Goal: Task Accomplishment & Management: Complete application form

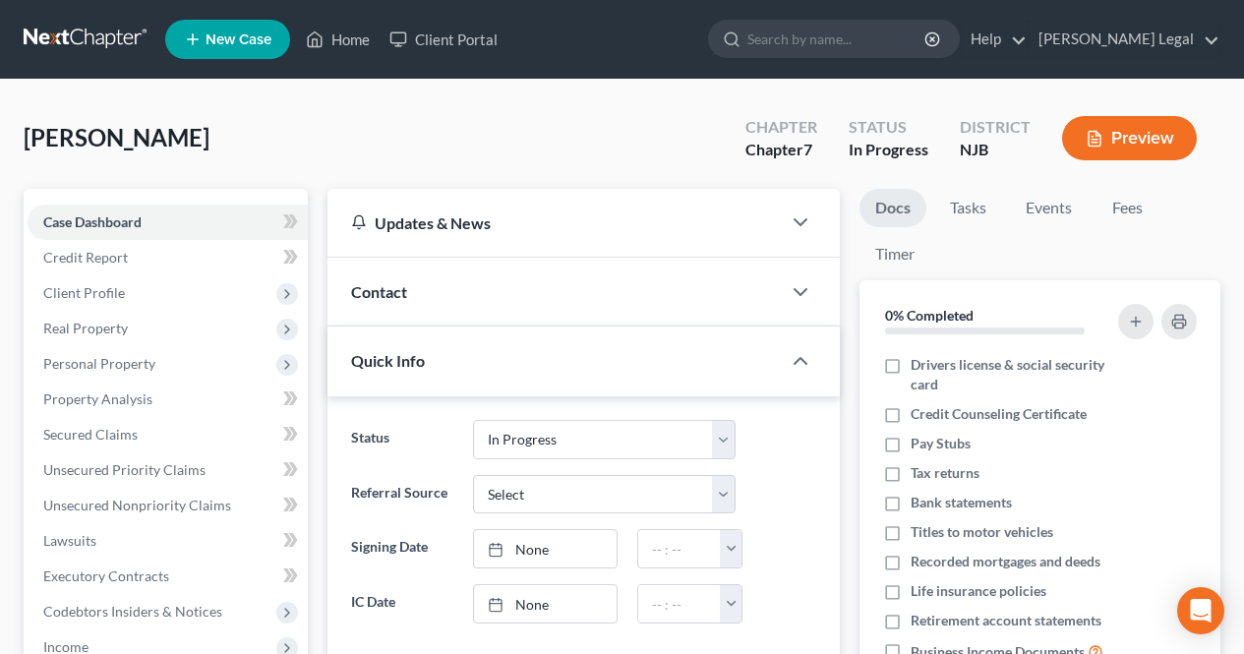
select select "7"
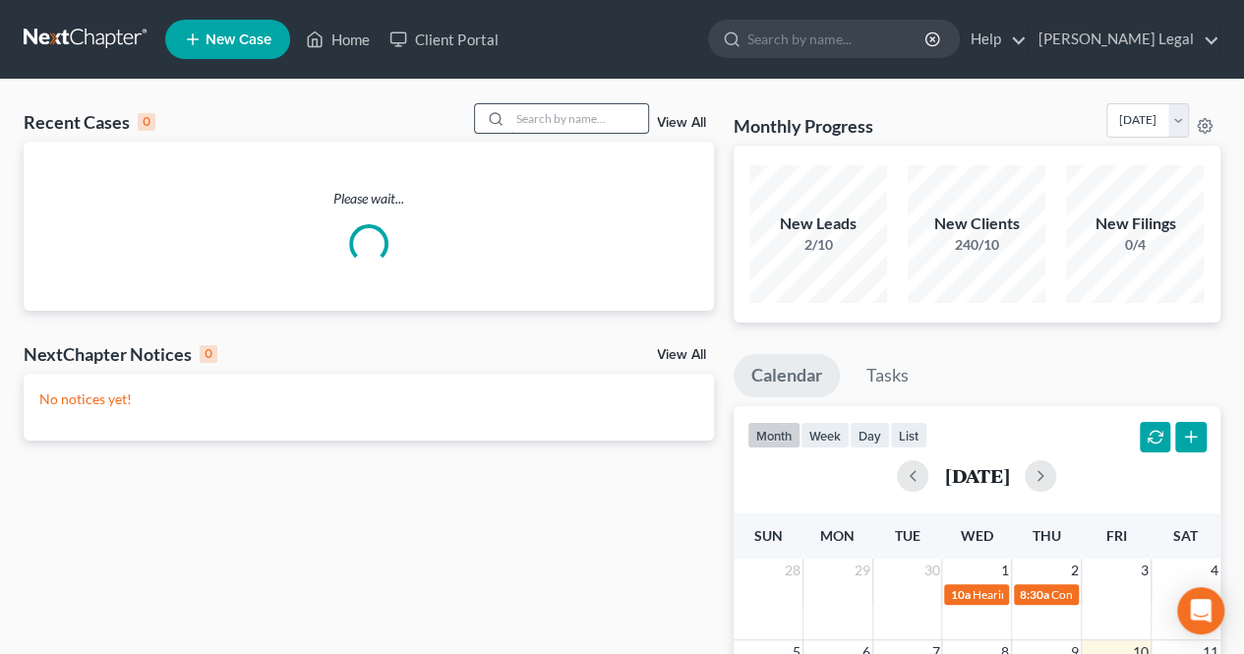
click at [551, 116] on input "search" at bounding box center [579, 118] width 138 height 29
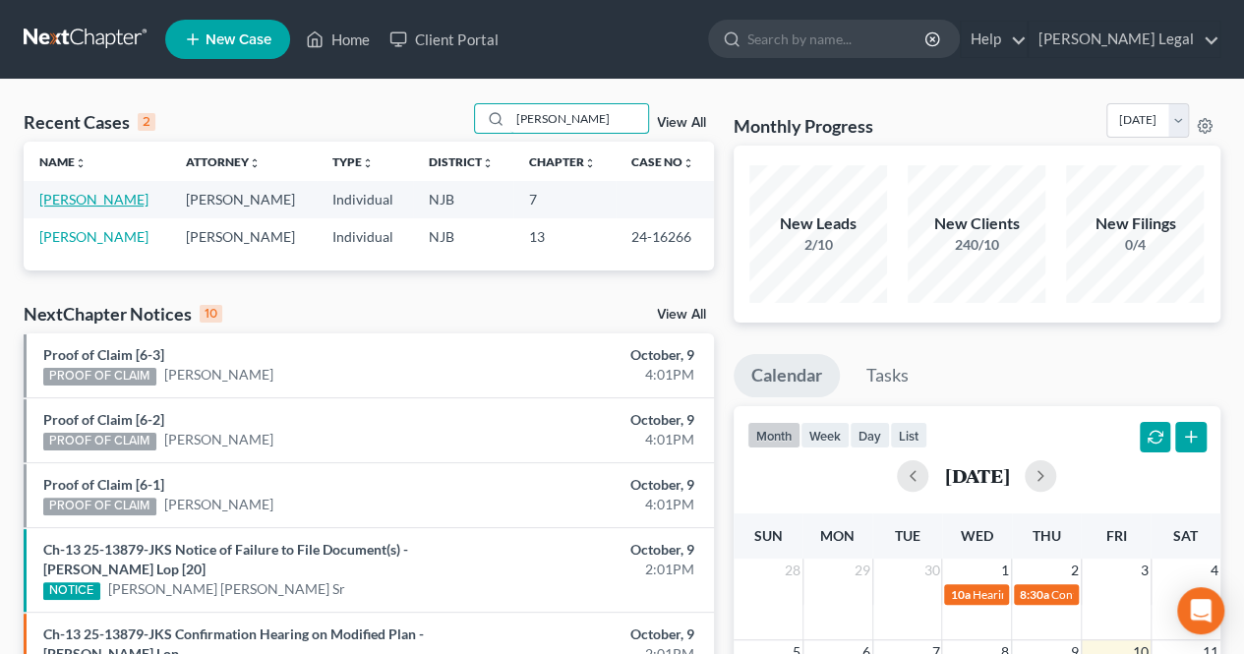
type input "[PERSON_NAME]"
click at [96, 204] on link "[PERSON_NAME]" at bounding box center [93, 199] width 109 height 17
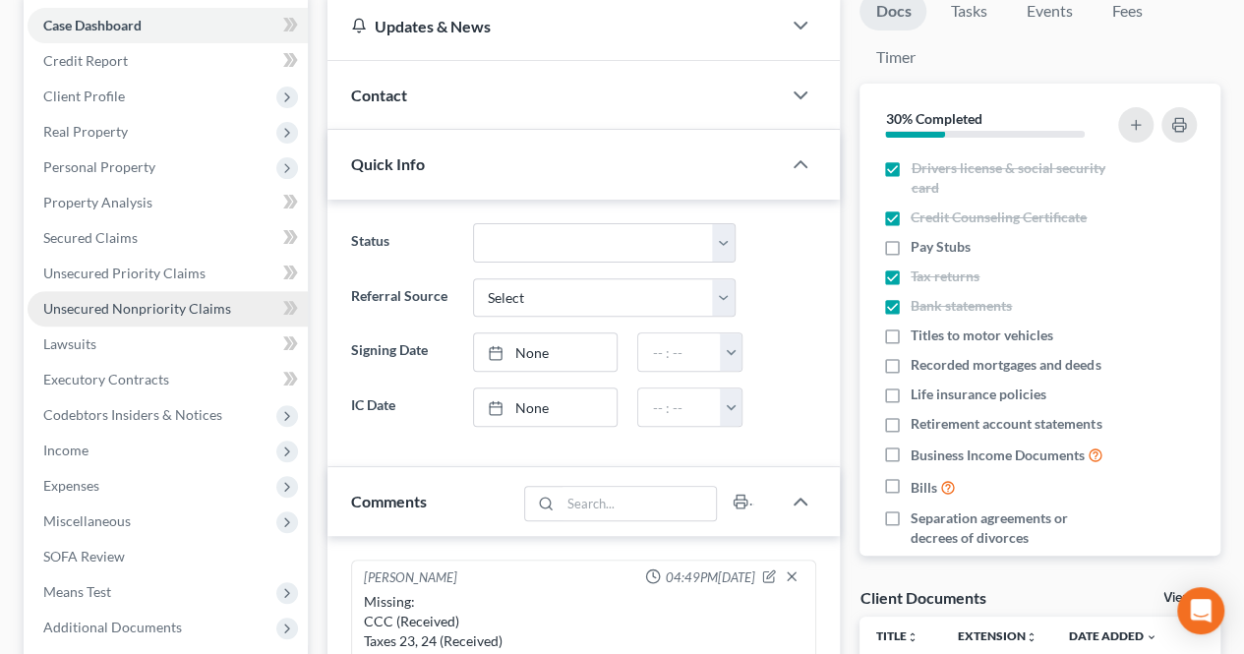
click at [229, 302] on link "Unsecured Nonpriority Claims" at bounding box center [168, 308] width 280 height 35
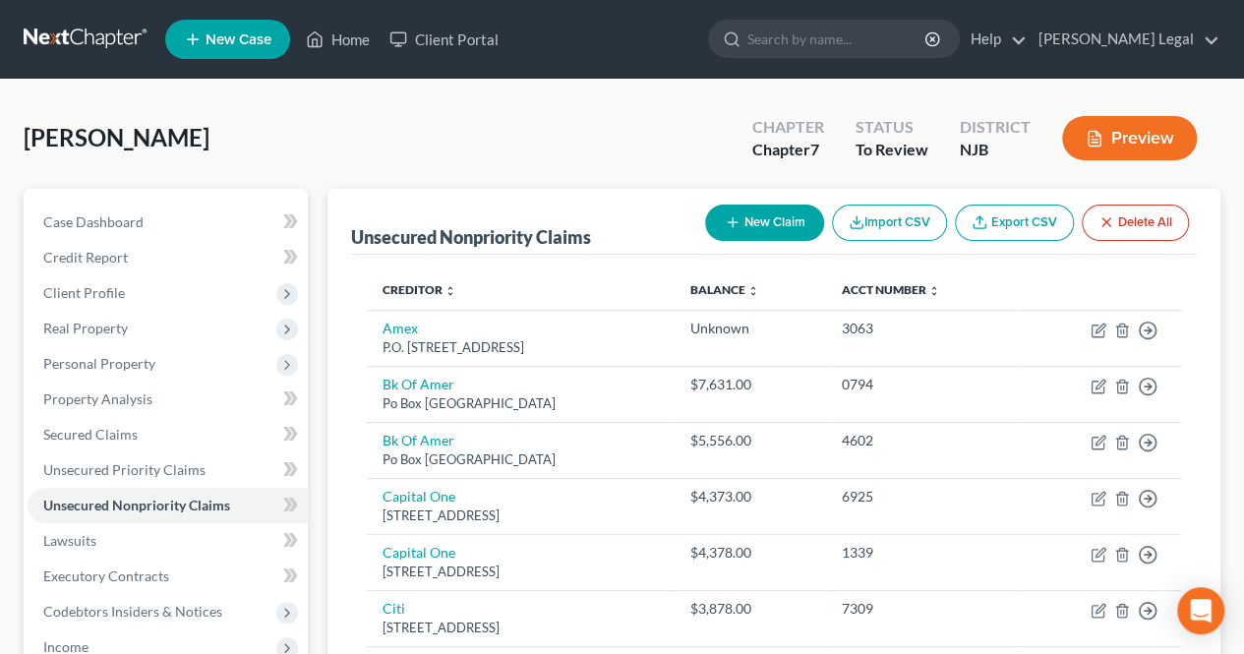
click at [750, 235] on button "New Claim" at bounding box center [764, 223] width 119 height 36
select select "0"
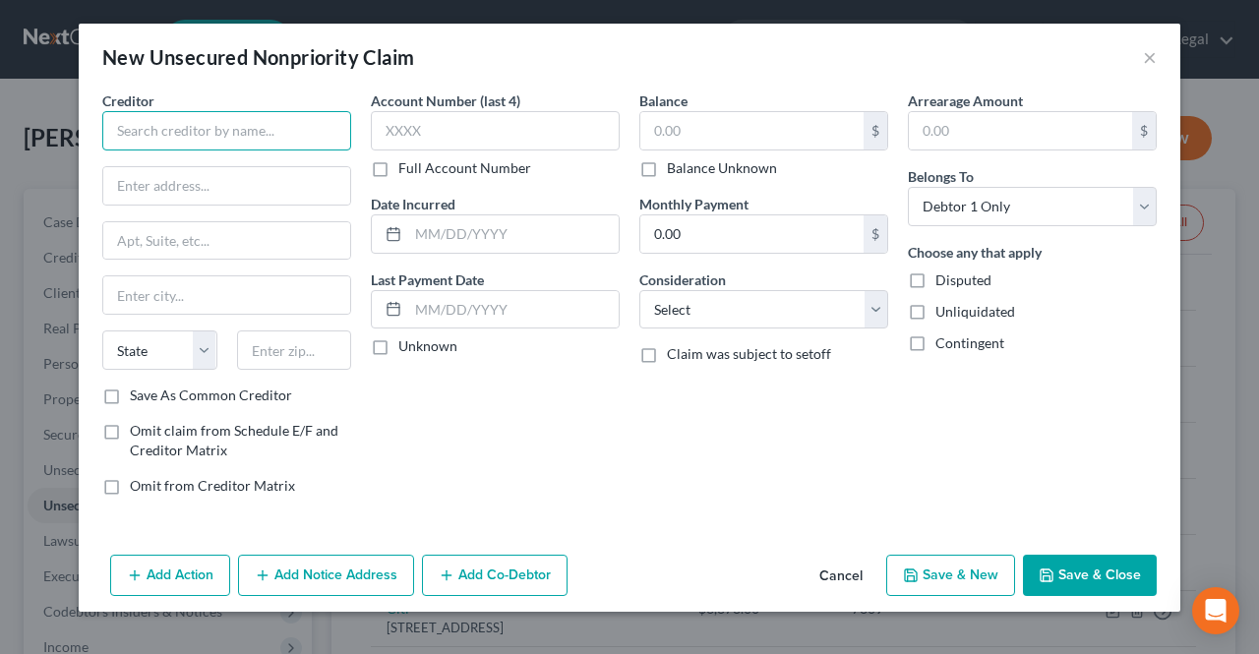
click at [242, 123] on input "text" at bounding box center [226, 130] width 249 height 39
click at [234, 123] on input "text" at bounding box center [226, 130] width 249 height 39
click at [279, 125] on input "Quest" at bounding box center [226, 130] width 249 height 39
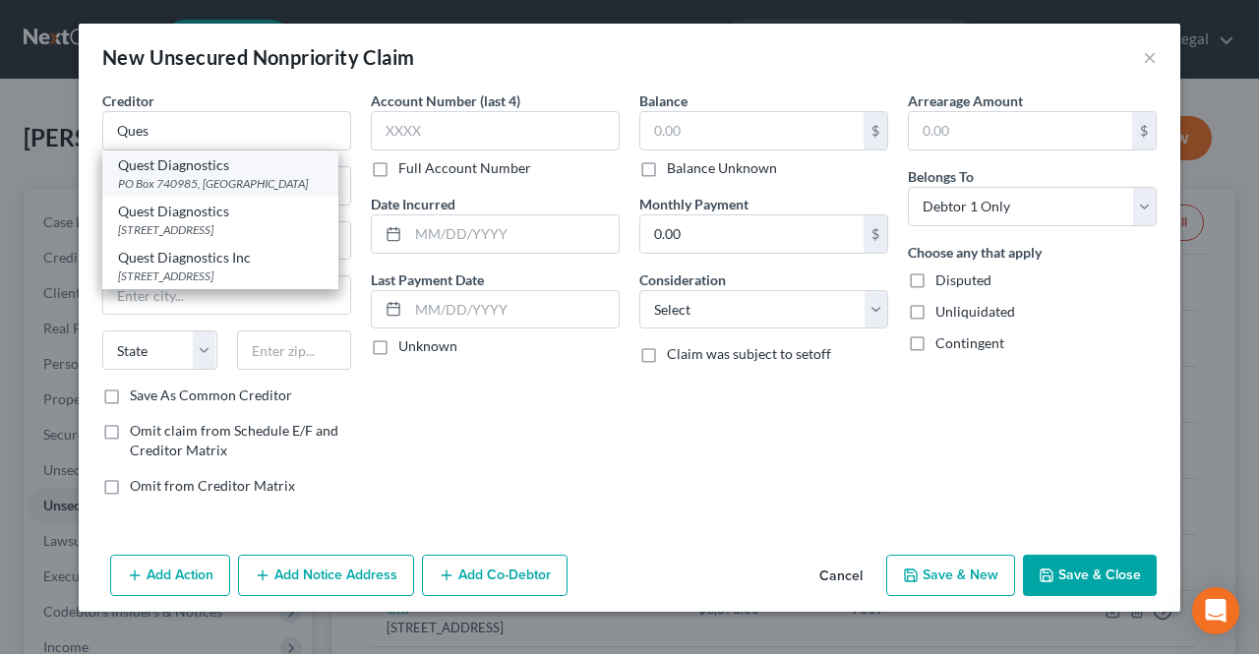
click at [269, 183] on div "PO Box 740985, [GEOGRAPHIC_DATA]" at bounding box center [220, 183] width 205 height 17
type input "Quest Diagnostics"
type input "PO Box 740985"
type input "[GEOGRAPHIC_DATA]"
select select "36"
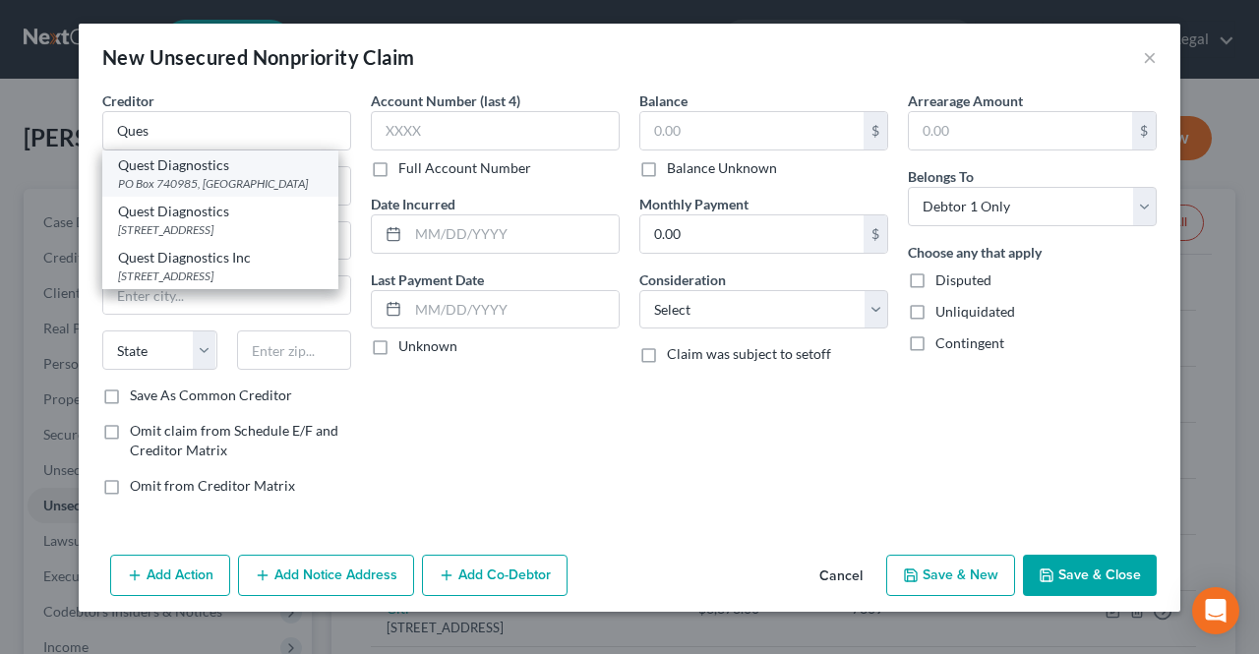
type input "45274"
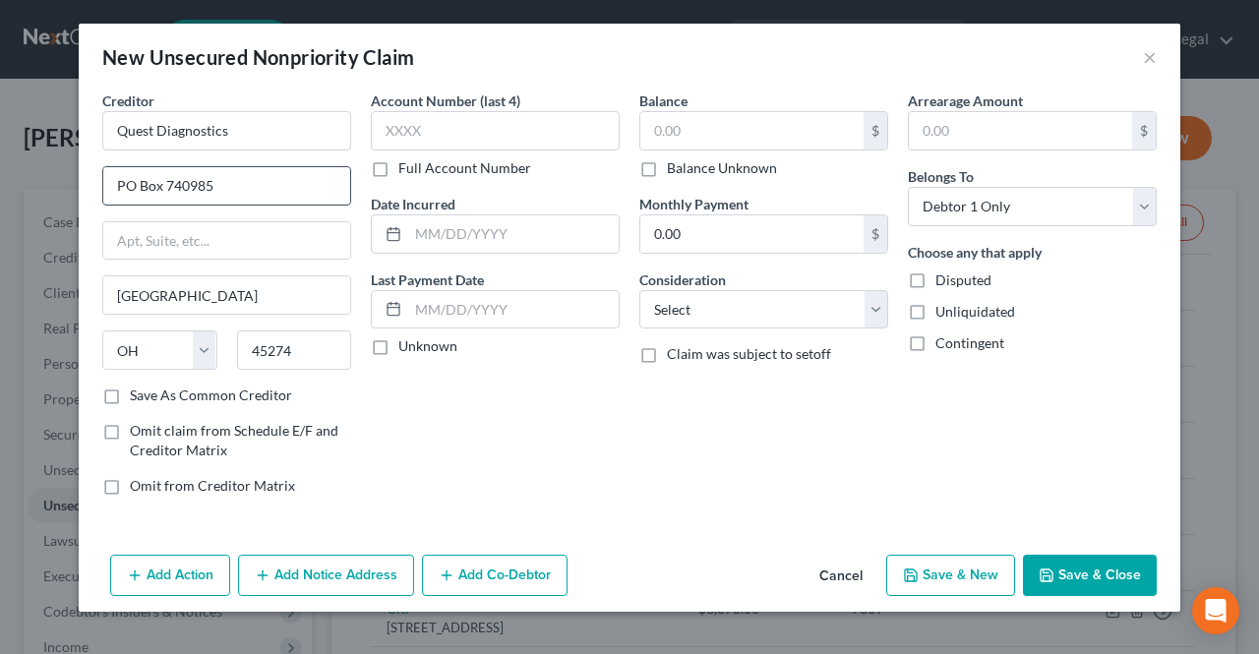
click at [125, 184] on input "PO Box 740985" at bounding box center [226, 185] width 247 height 37
type input "P.O Box 740985"
click at [792, 126] on input "text" at bounding box center [751, 130] width 223 height 37
click at [811, 140] on input "1,616." at bounding box center [751, 130] width 223 height 37
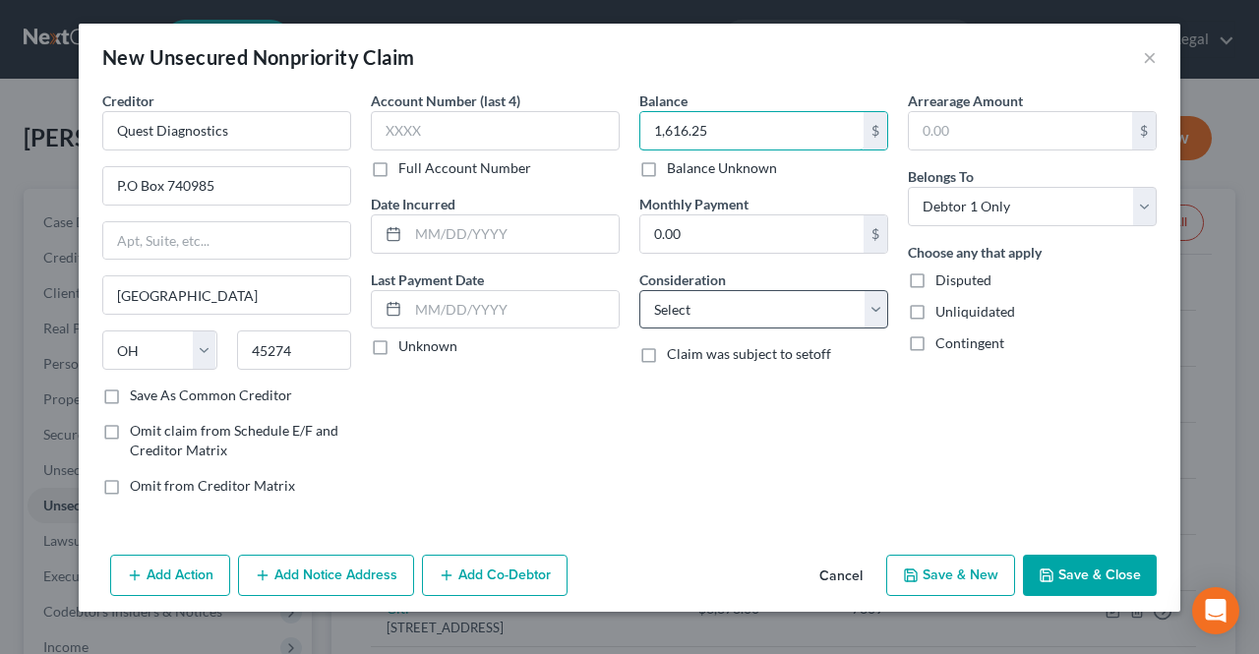
type input "1,616.25"
click at [754, 322] on select "Select Cable / Satellite Services Collection Agency Credit Card Debt Debt Couns…" at bounding box center [763, 309] width 249 height 39
select select "9"
click at [639, 290] on select "Select Cable / Satellite Services Collection Agency Credit Card Debt Debt Couns…" at bounding box center [763, 309] width 249 height 39
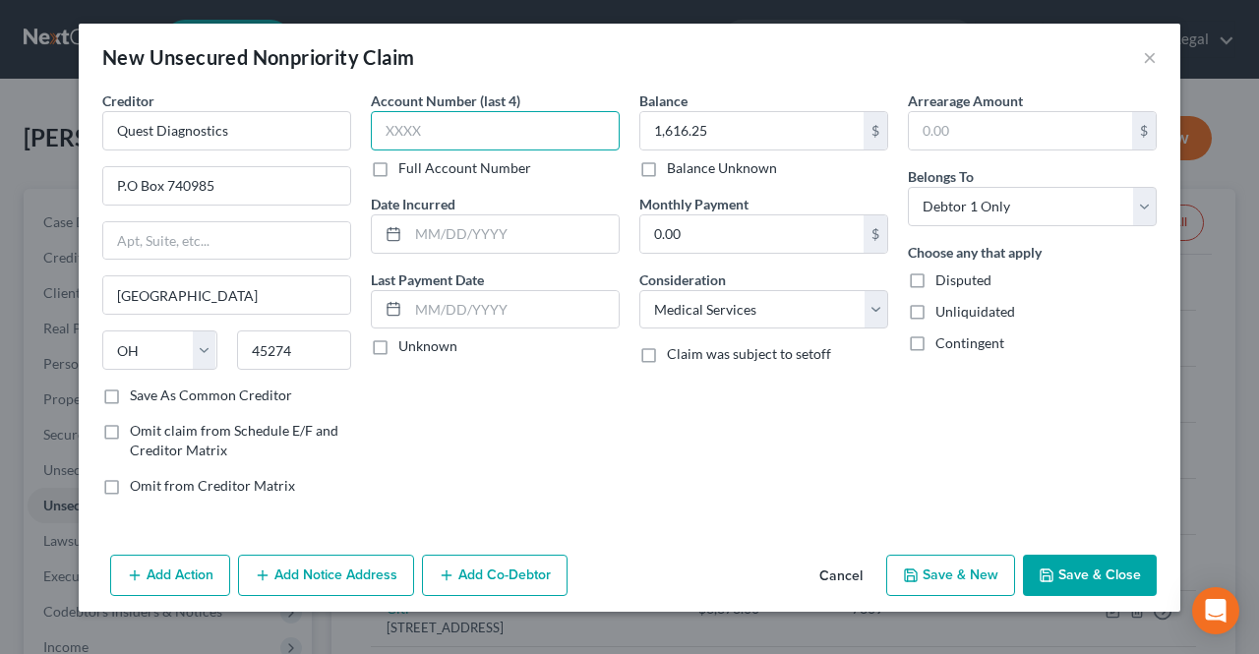
click at [473, 134] on input "text" at bounding box center [495, 130] width 249 height 39
type input "4535"
click at [1034, 555] on button "Save & Close" at bounding box center [1090, 575] width 134 height 41
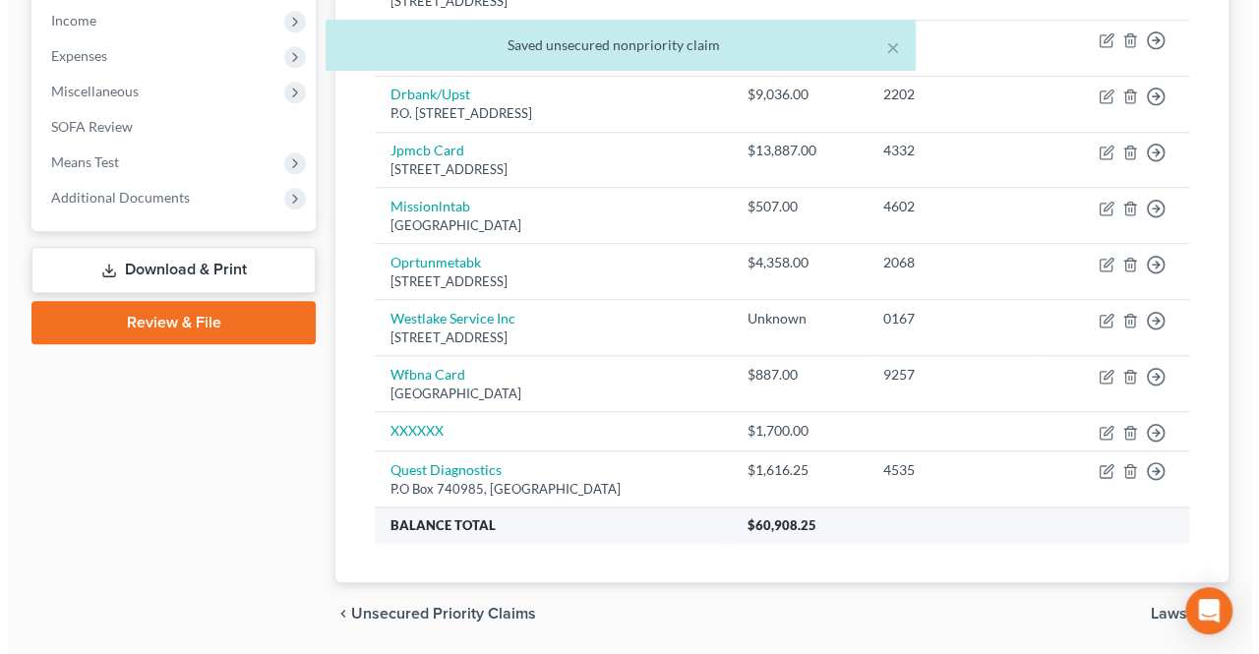
scroll to position [686, 0]
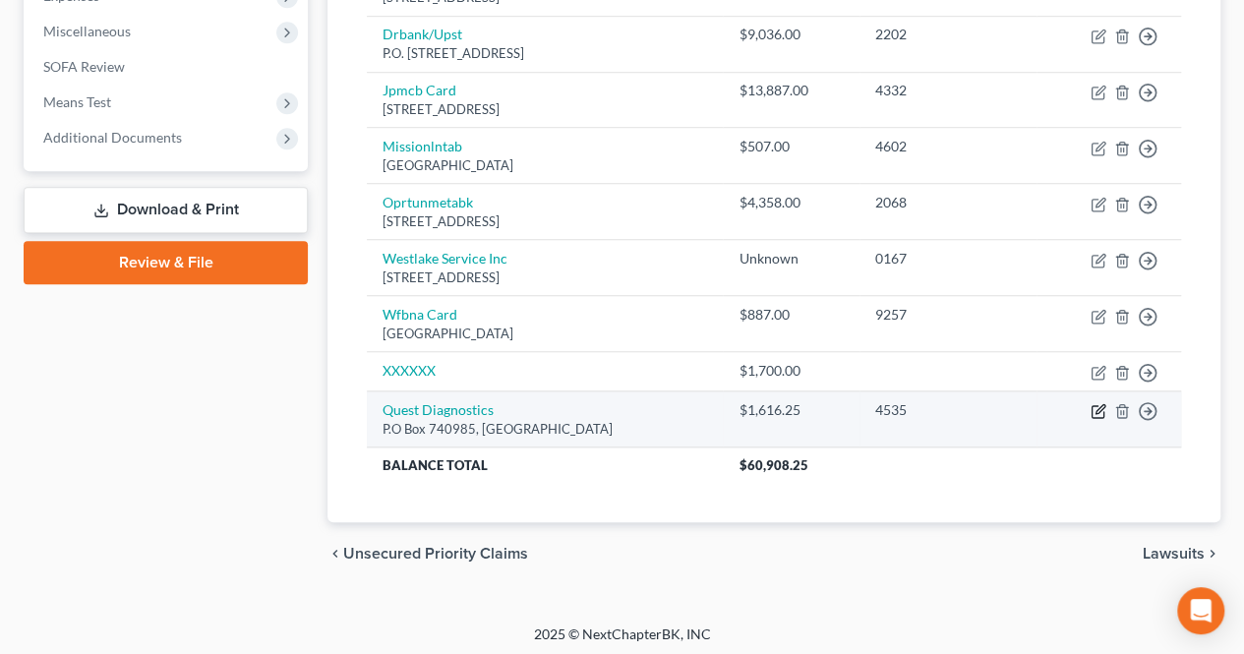
click at [1097, 410] on icon "button" at bounding box center [1098, 411] width 16 height 16
select select "36"
select select "9"
select select "0"
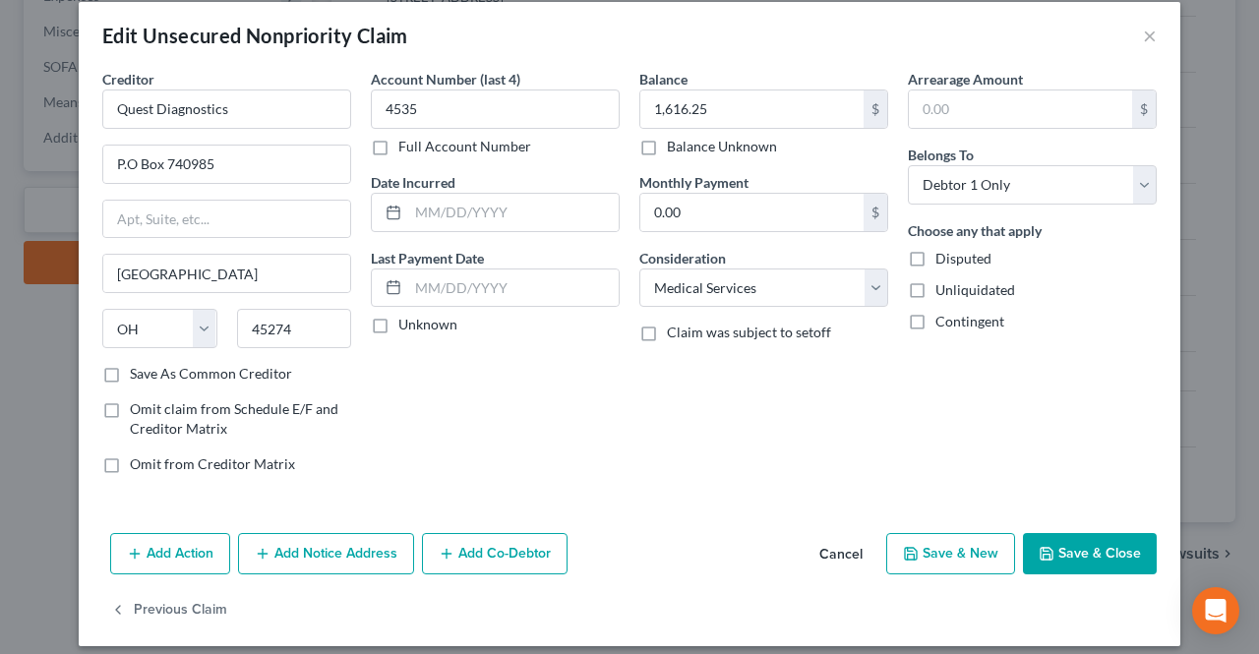
scroll to position [33, 0]
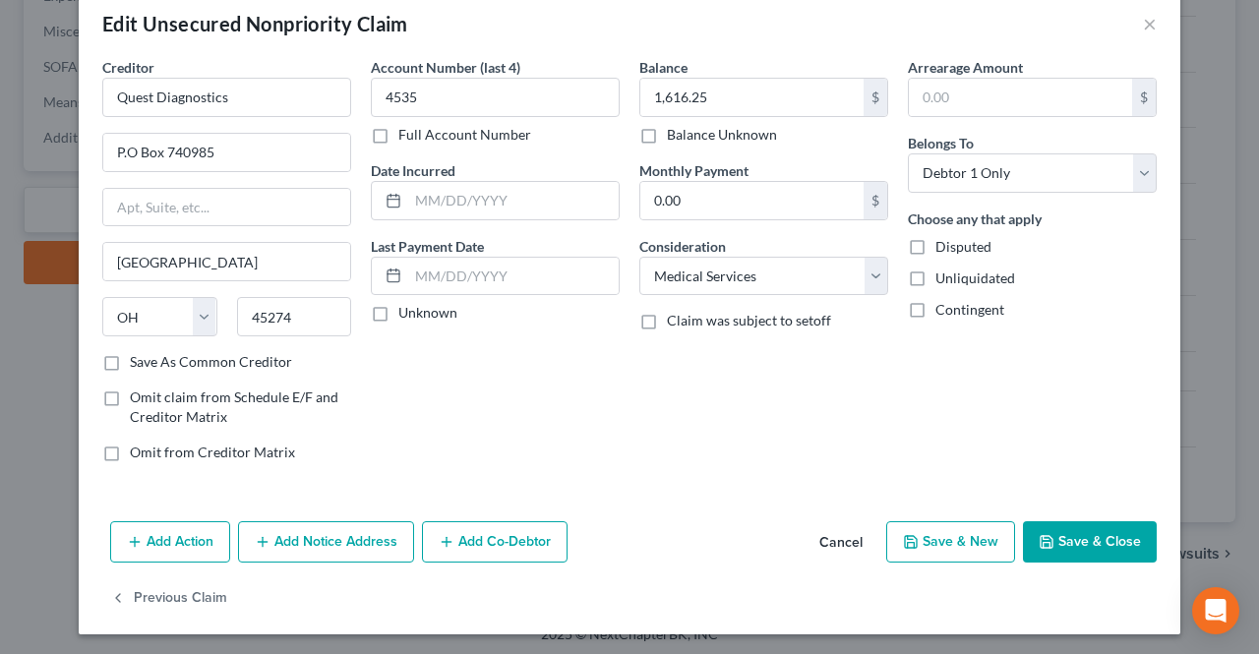
click at [319, 540] on button "Add Notice Address" at bounding box center [326, 541] width 176 height 41
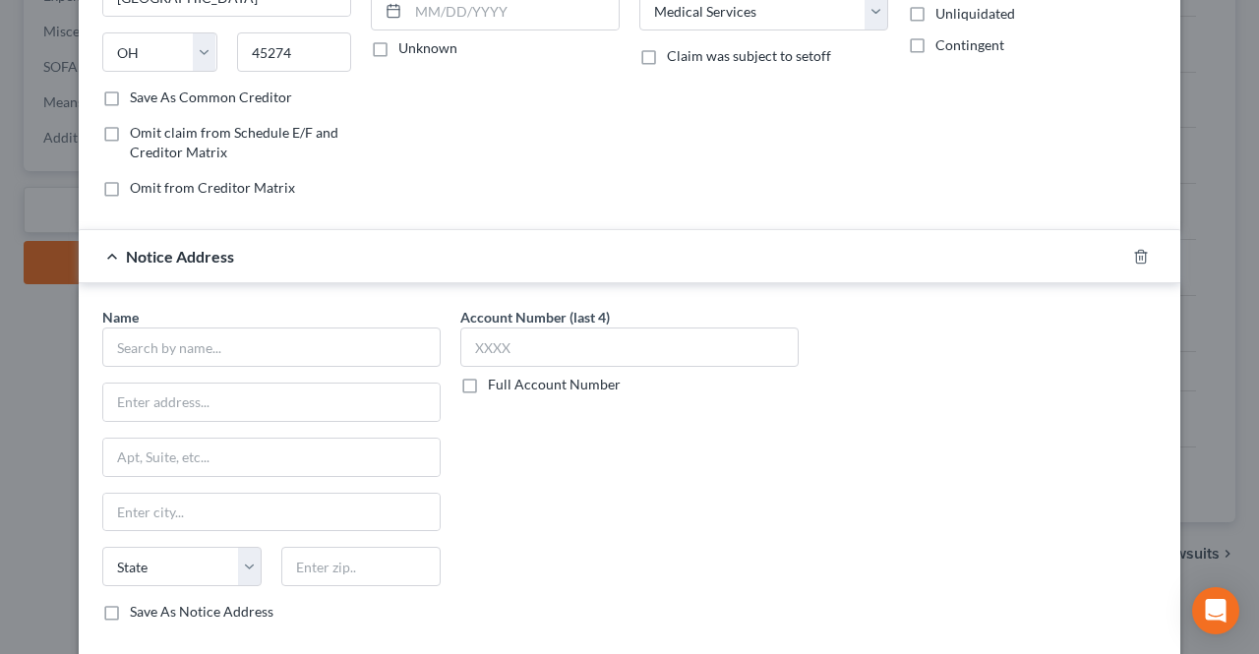
scroll to position [328, 0]
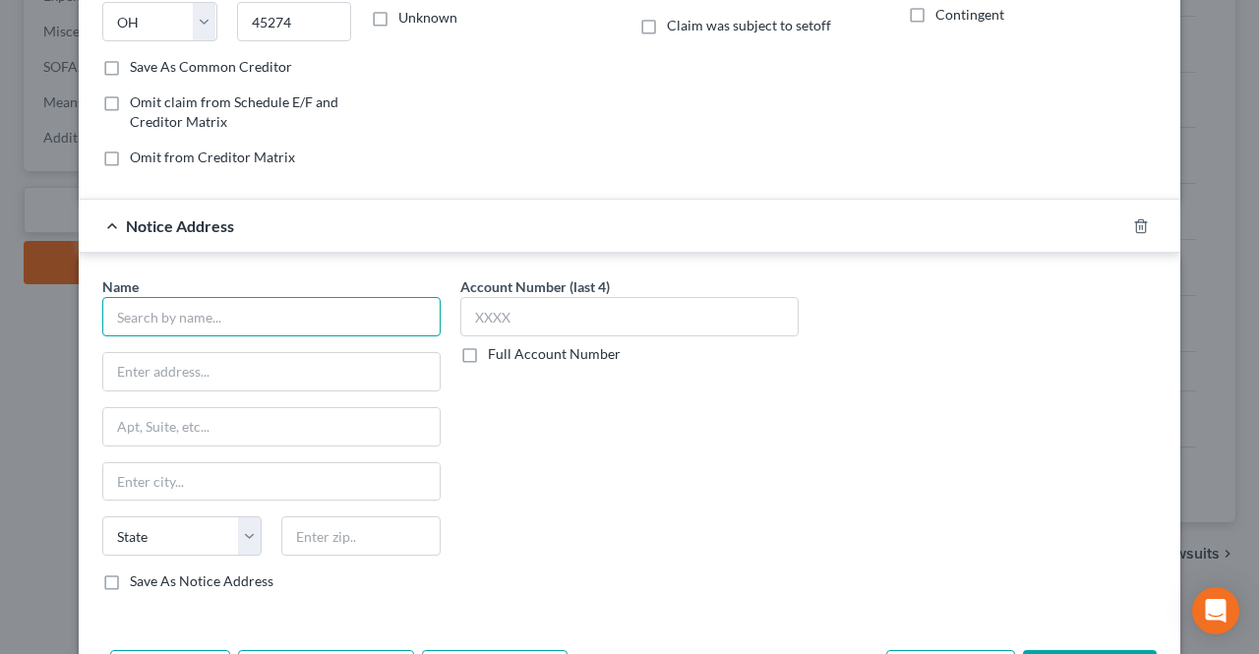
click at [297, 323] on input "text" at bounding box center [271, 316] width 338 height 39
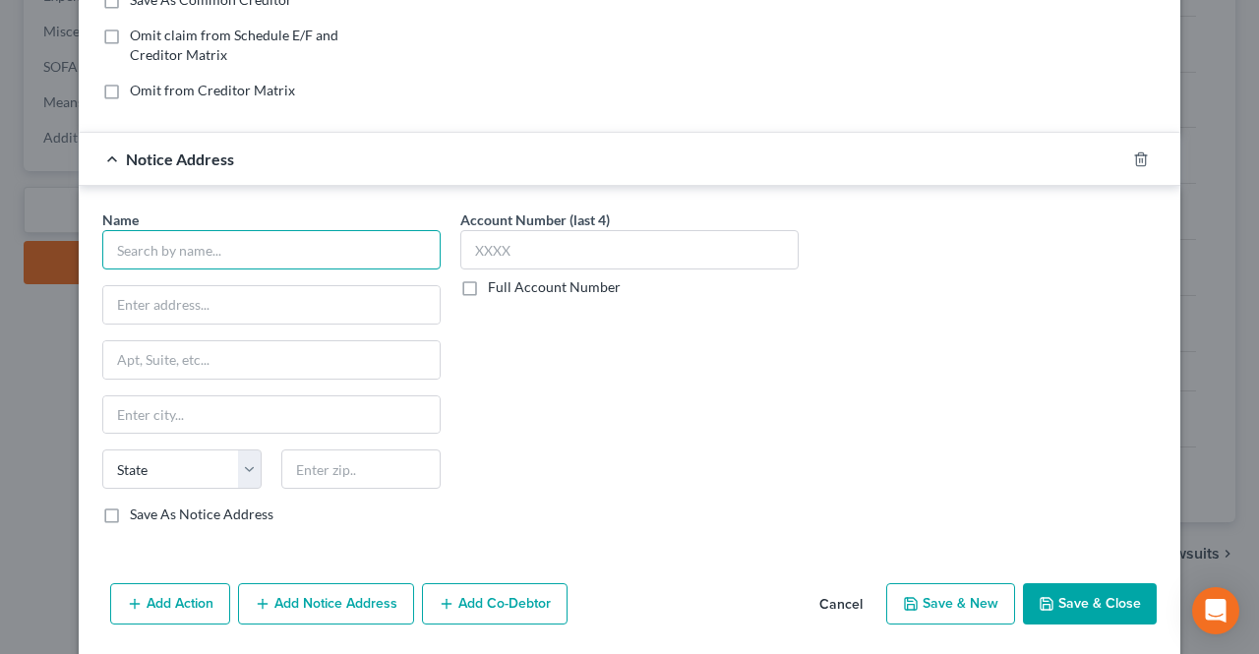
scroll to position [356, 0]
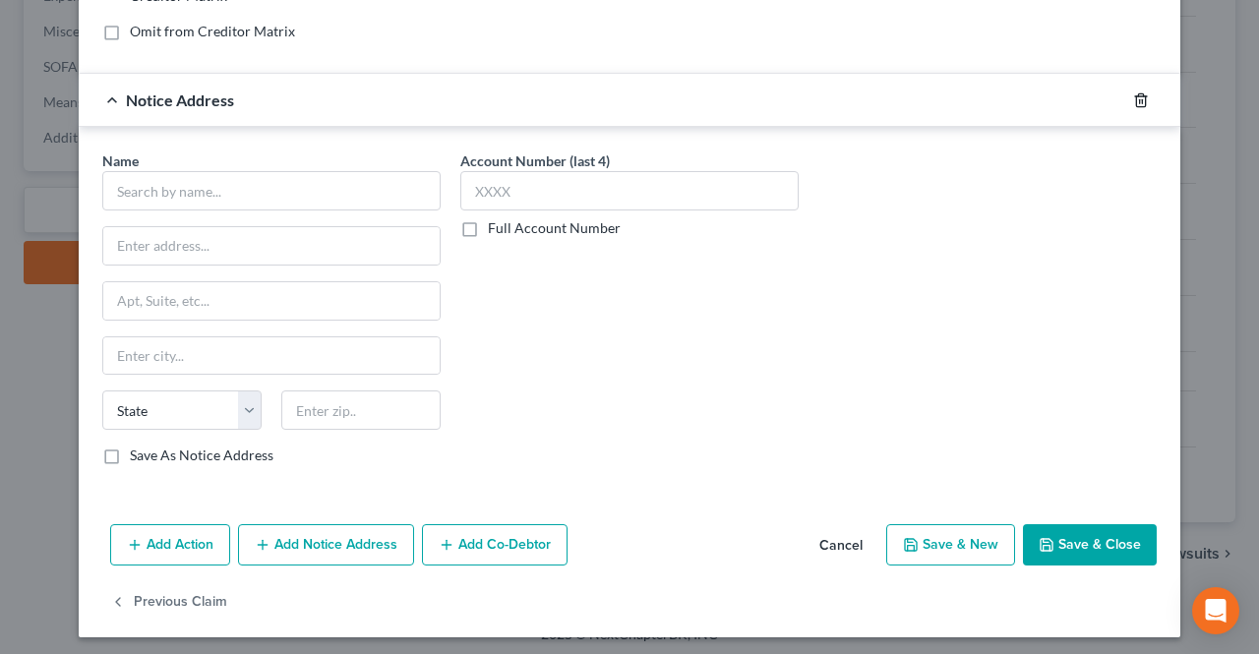
click at [1140, 99] on line "button" at bounding box center [1140, 101] width 0 height 4
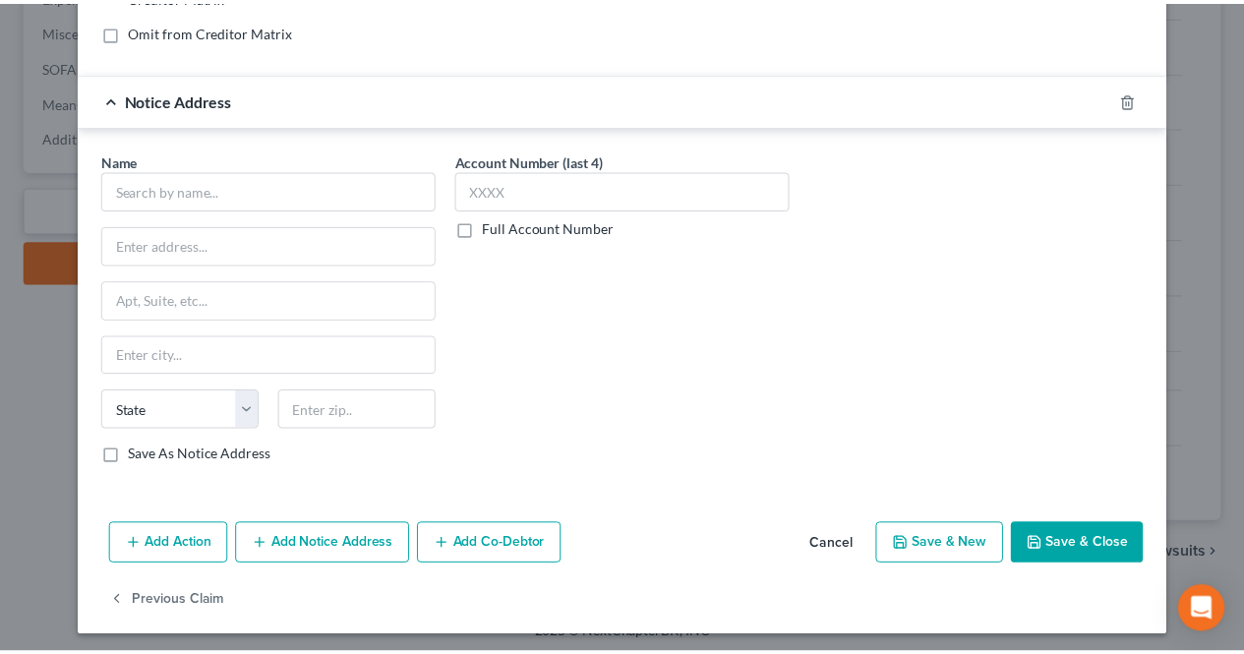
scroll to position [33, 0]
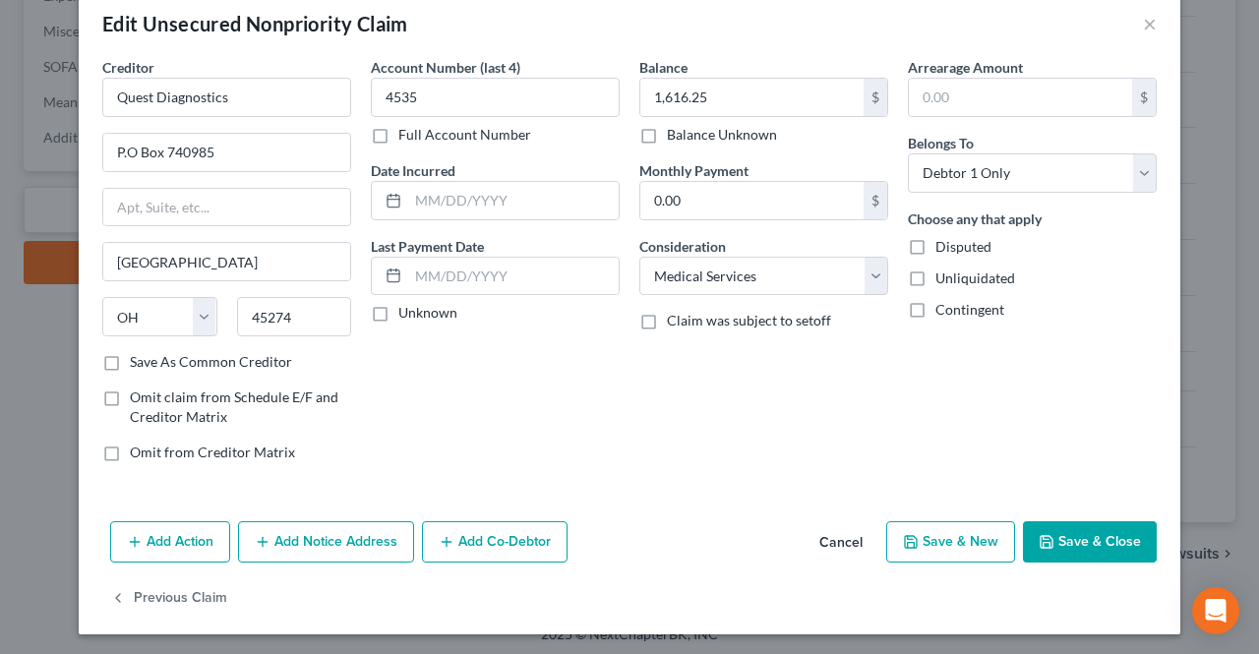
click at [1085, 548] on button "Save & Close" at bounding box center [1090, 541] width 134 height 41
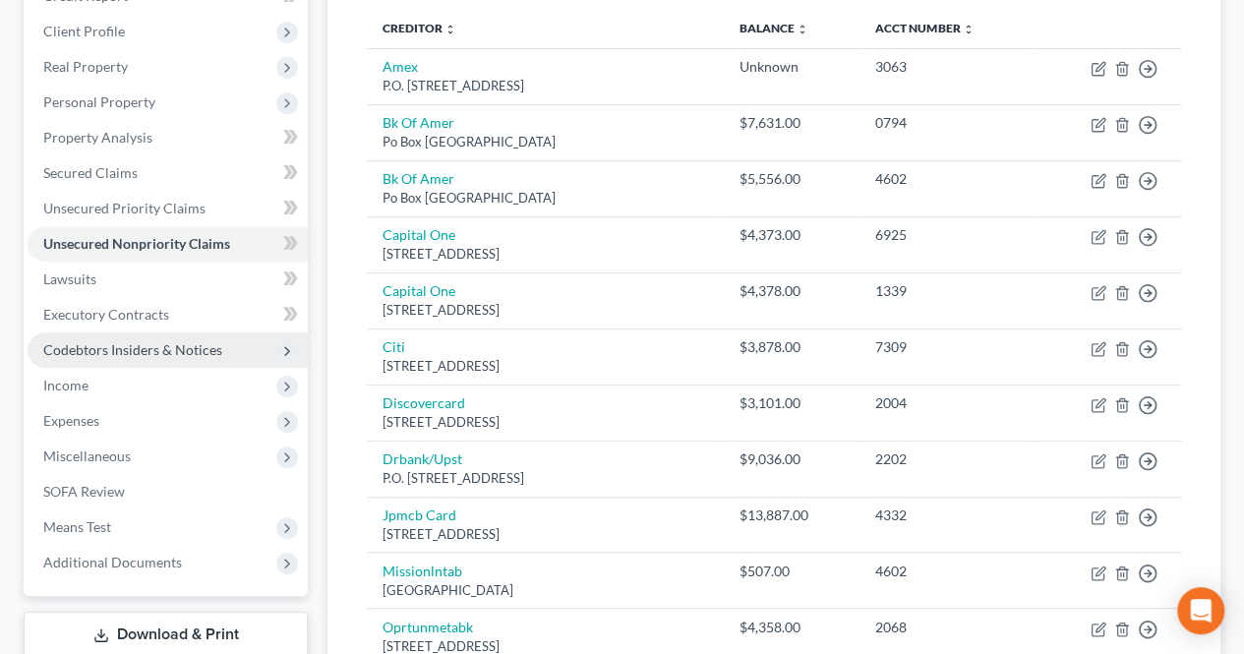
scroll to position [293, 0]
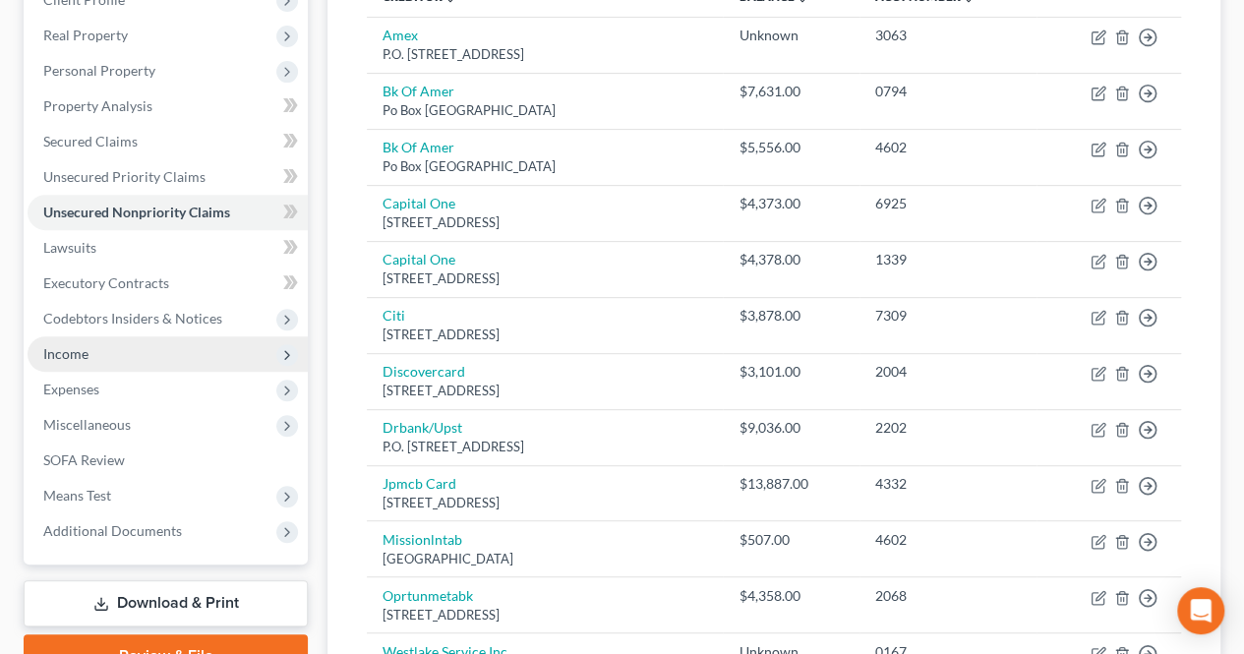
click at [147, 361] on span "Income" at bounding box center [168, 353] width 280 height 35
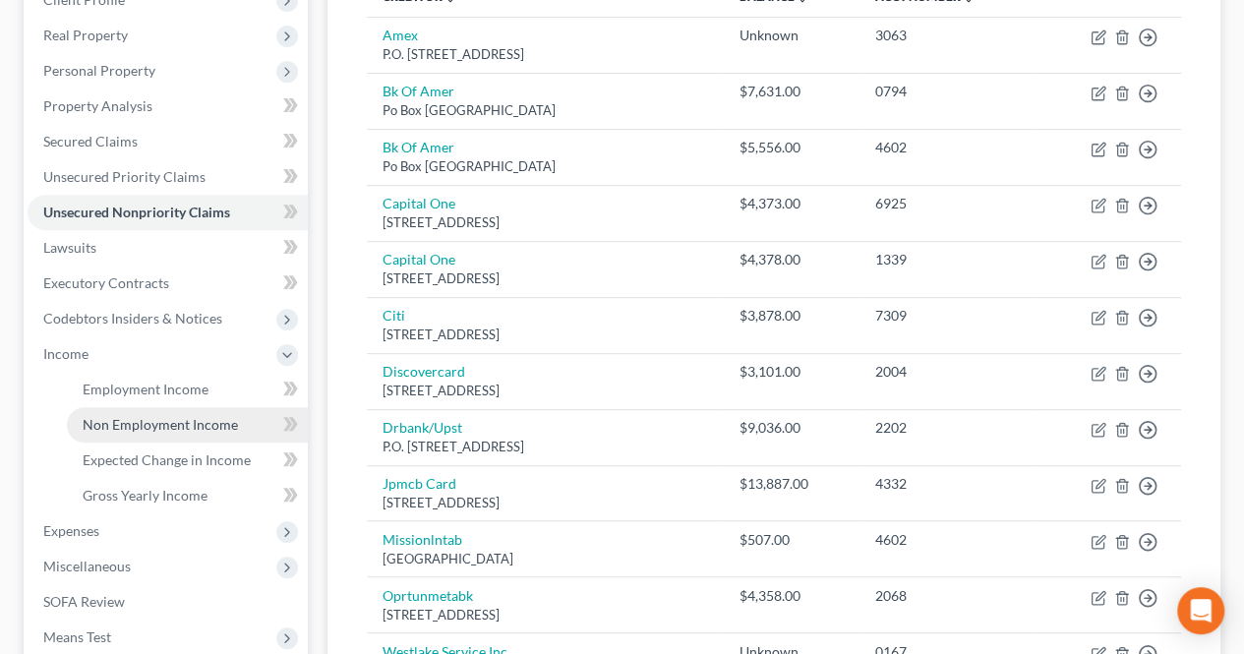
click at [149, 414] on link "Non Employment Income" at bounding box center [187, 424] width 241 height 35
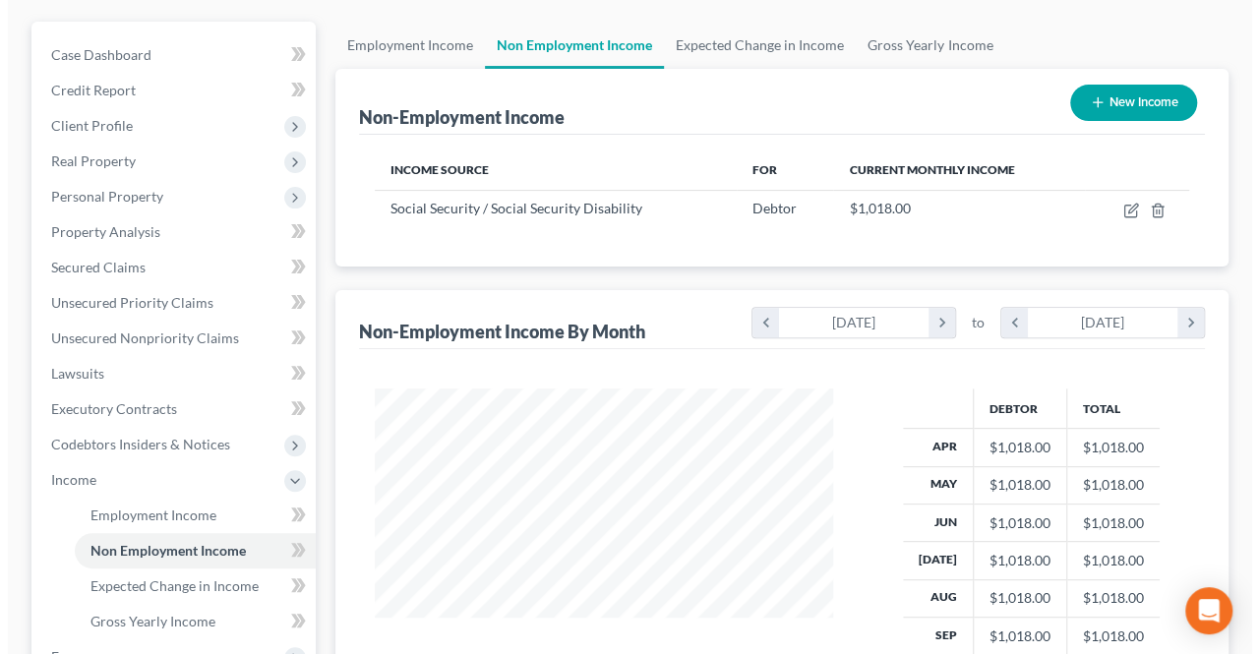
scroll to position [197, 0]
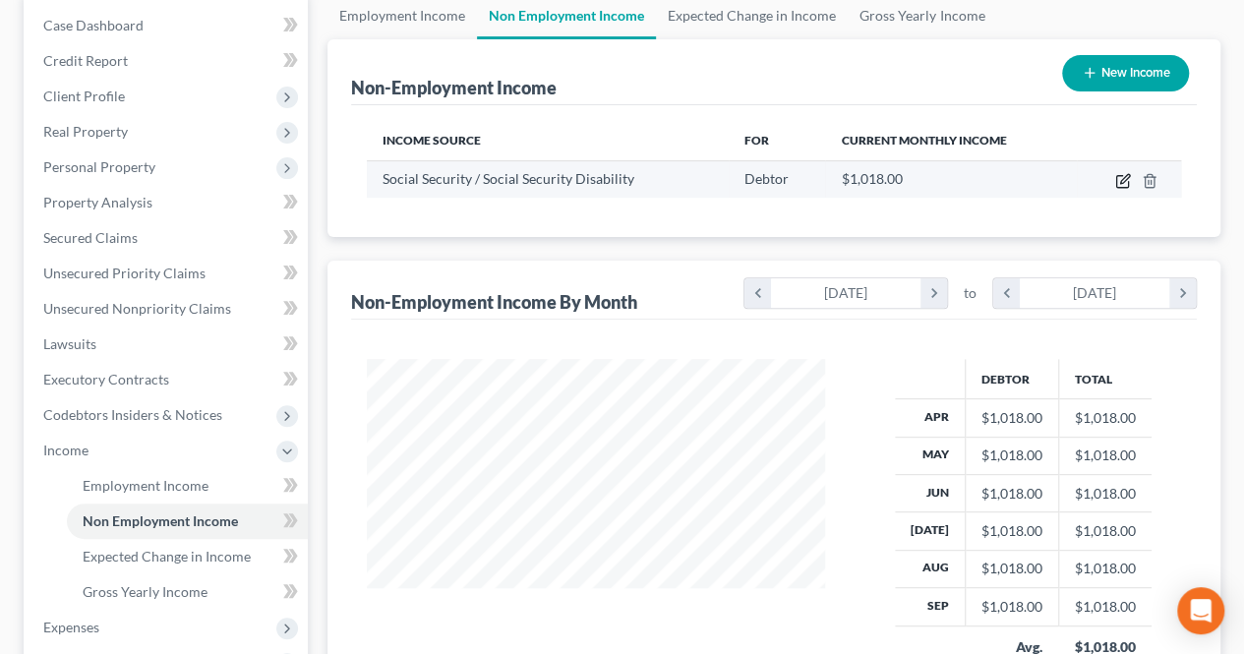
click at [1126, 178] on icon "button" at bounding box center [1124, 178] width 9 height 9
select select "4"
select select "0"
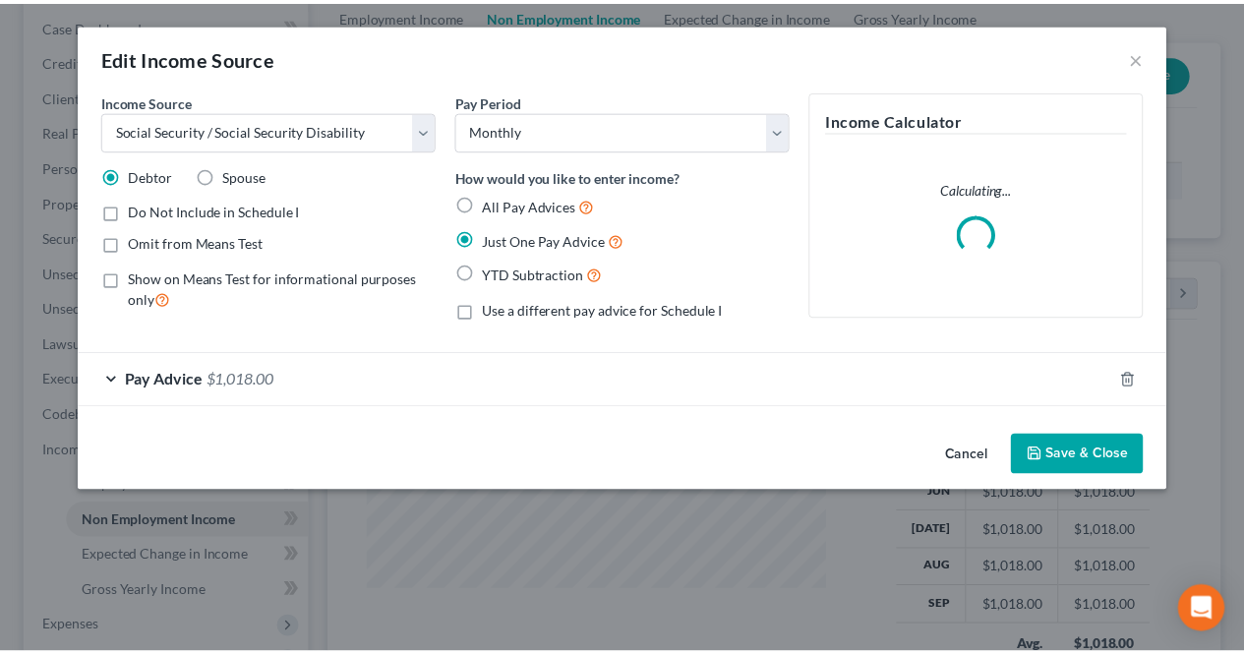
scroll to position [350, 503]
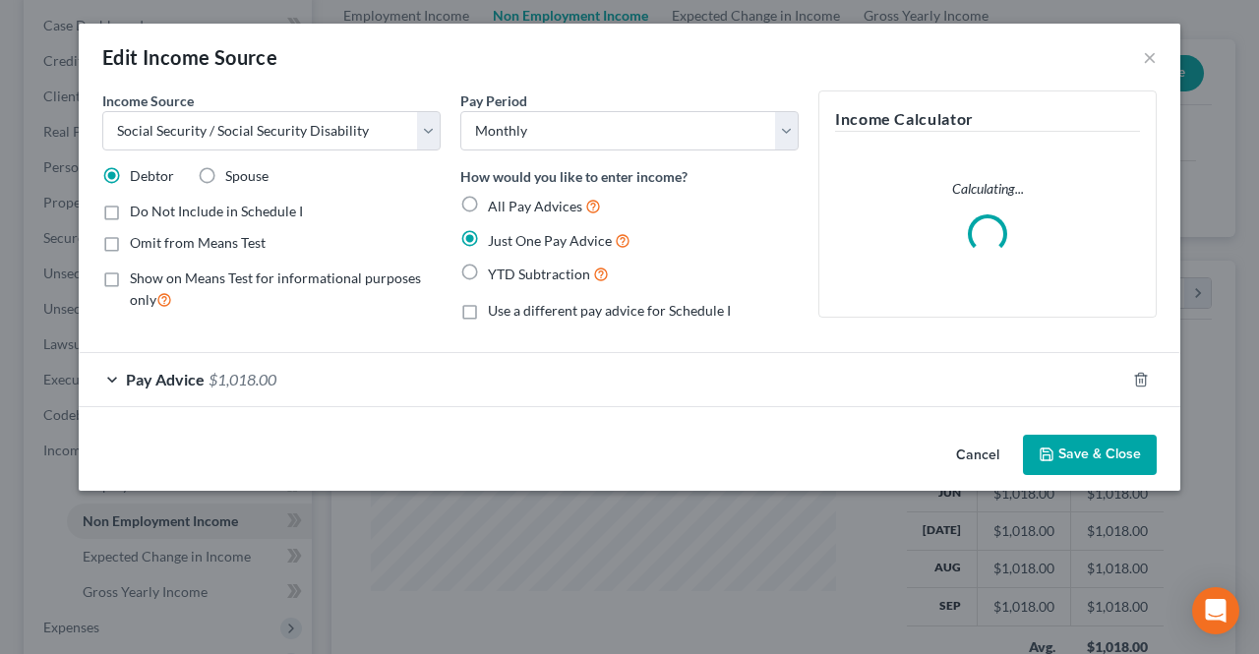
click at [250, 380] on span "$1,018.00" at bounding box center [242, 379] width 68 height 19
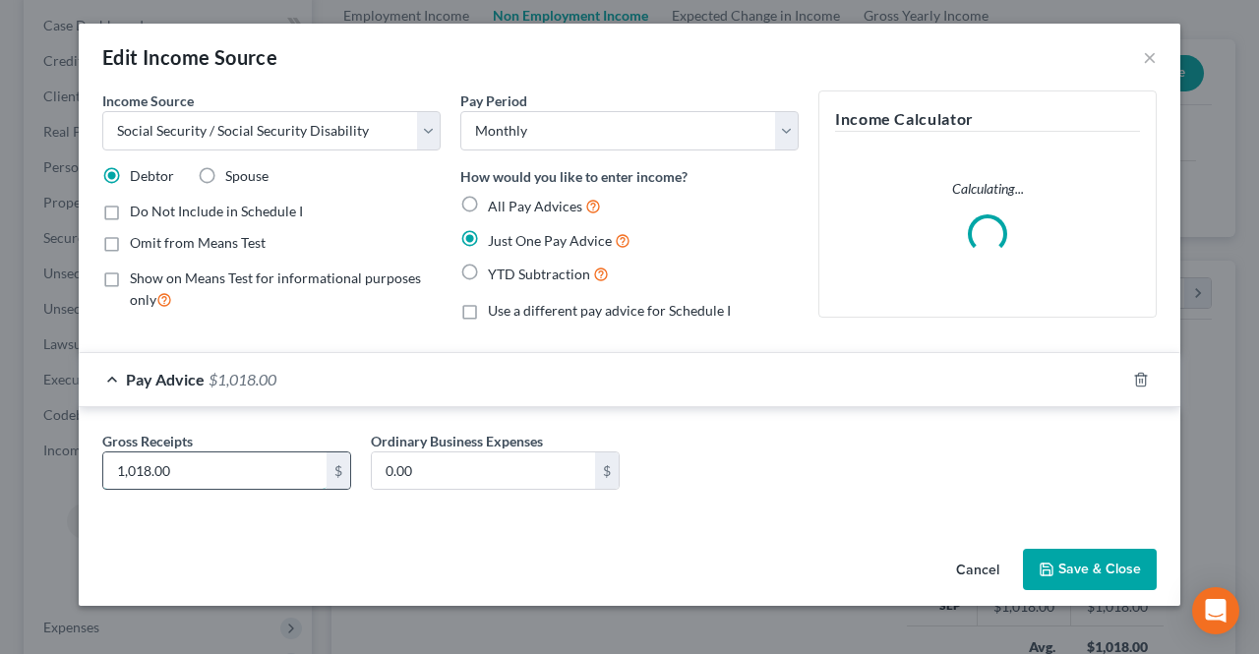
click at [181, 475] on input "1,018.00" at bounding box center [214, 470] width 223 height 37
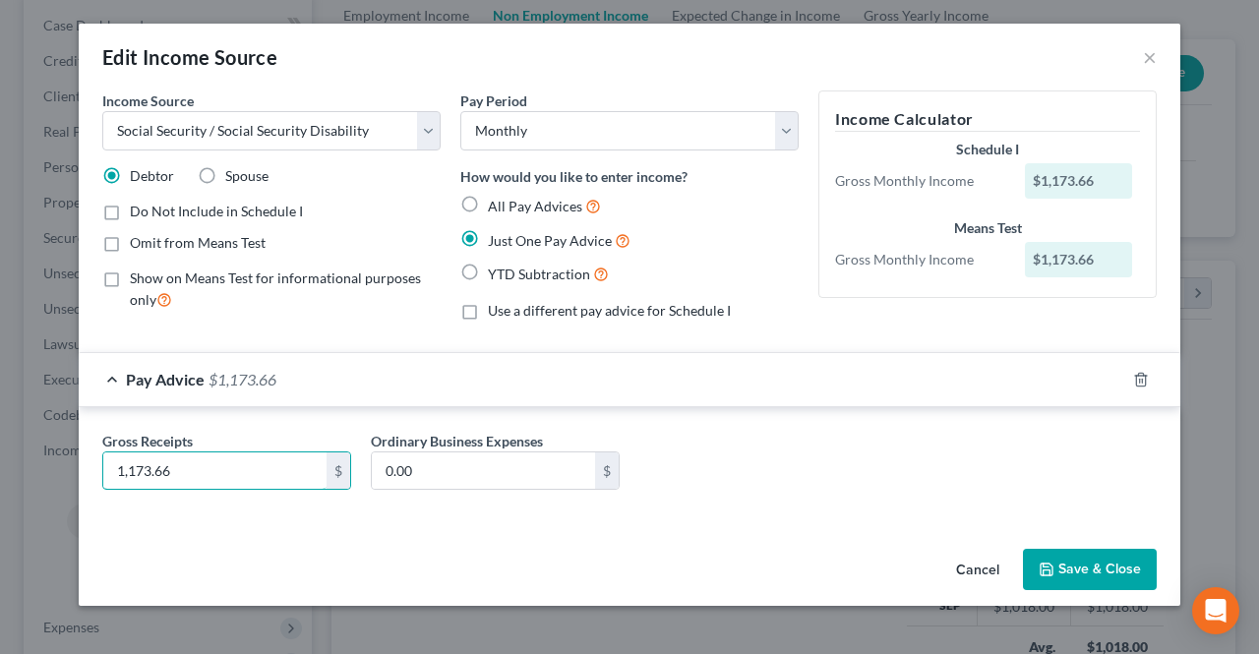
type input "1,173.66"
click at [1087, 569] on button "Save & Close" at bounding box center [1090, 569] width 134 height 41
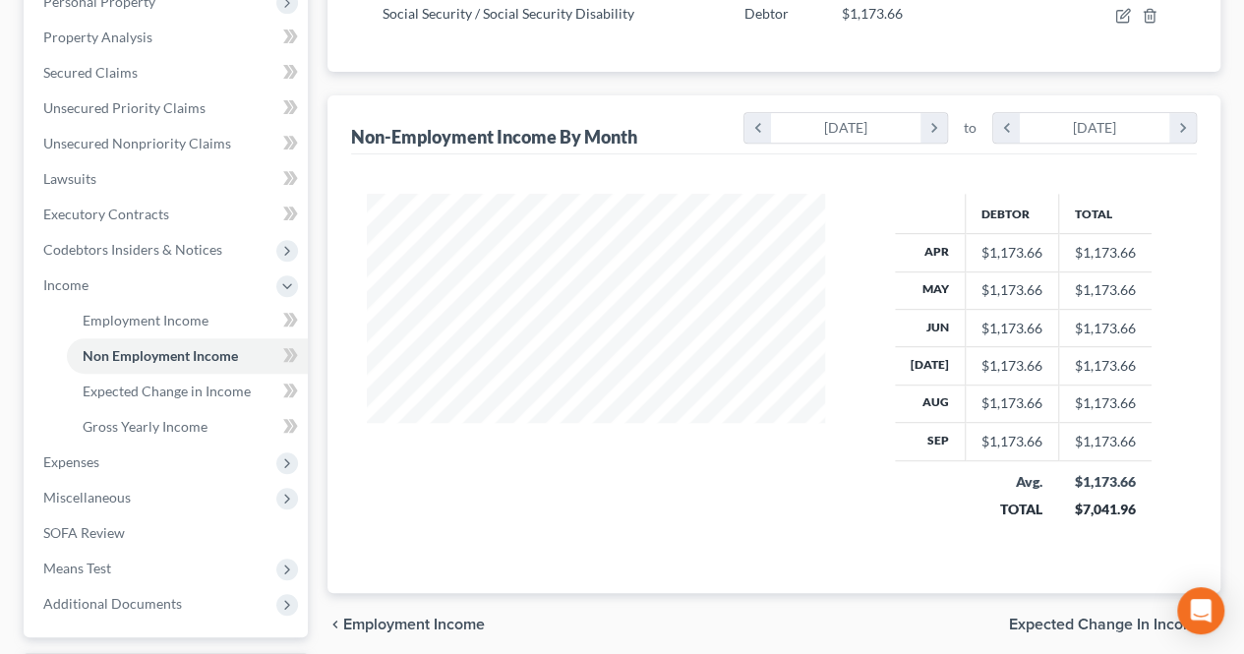
scroll to position [393, 0]
